Goal: Subscribe to service/newsletter

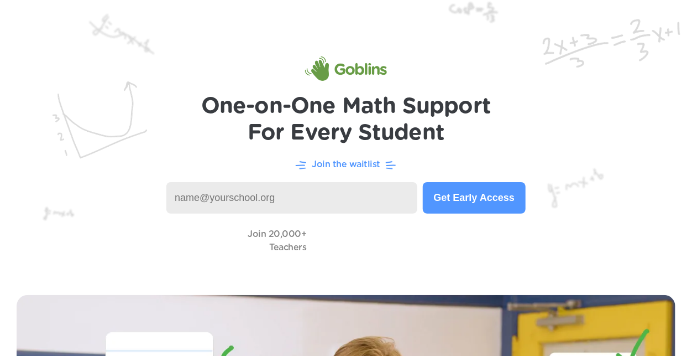
click at [352, 196] on input at bounding box center [291, 198] width 251 height 32
type input "p"
paste input "[EMAIL_ADDRESS][DOMAIN_NAME]"
click at [486, 192] on button "Get Early Access" at bounding box center [474, 198] width 103 height 32
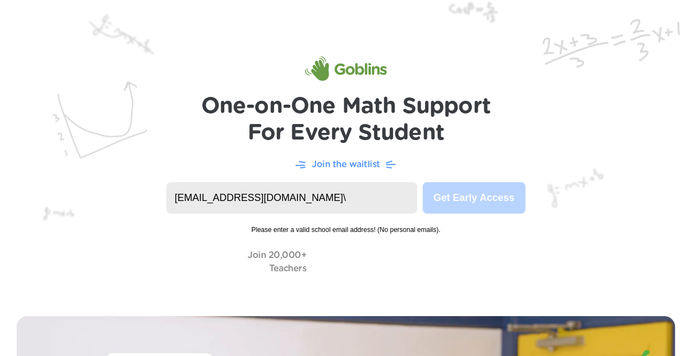
click at [338, 194] on input "[EMAIL_ADDRESS][DOMAIN_NAME]\" at bounding box center [291, 198] width 251 height 32
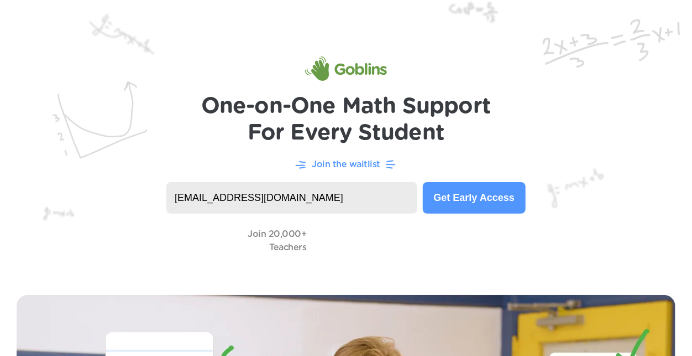
click at [450, 200] on button "Get Early Access" at bounding box center [474, 198] width 103 height 32
click at [345, 191] on input "[EMAIL_ADDRESS][DOMAIN_NAME]" at bounding box center [291, 198] width 251 height 32
type input "p"
